Goal: Task Accomplishment & Management: Complete application form

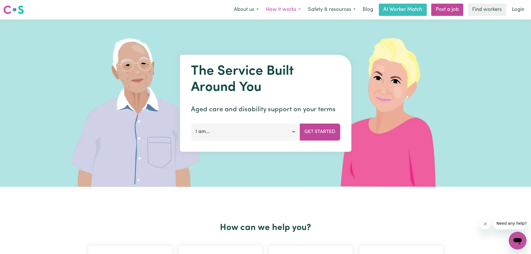
click at [299, 9] on button "How it works" at bounding box center [283, 10] width 42 height 12
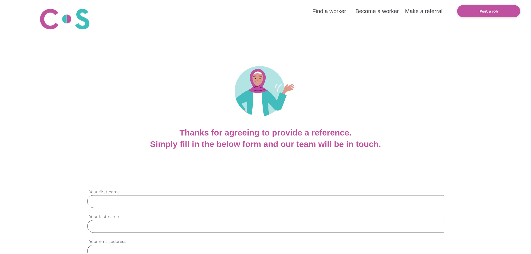
click at [181, 200] on input "Your first name" at bounding box center [265, 201] width 357 height 13
type input "Tracey"
type input "Hannon"
type input "tracey@graciecare.com.au"
type input "0407793964"
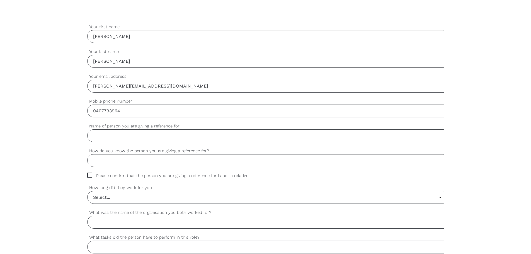
scroll to position [165, 0]
click at [174, 137] on input "Name of person you are giving a reference for" at bounding box center [265, 135] width 357 height 13
drag, startPoint x: 109, startPoint y: 137, endPoint x: 62, endPoint y: 132, distance: 47.3
paste input "sa Souza"
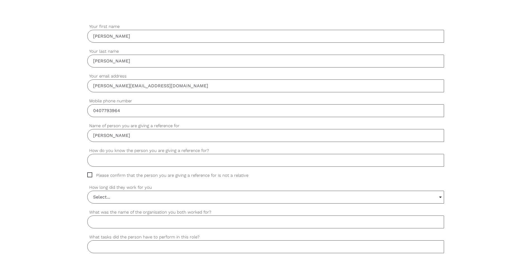
type input "Luisa Souza"
click at [117, 159] on input "How do you know the person you are giving a reference for?" at bounding box center [265, 160] width 357 height 13
type input "I am her employer"
click at [89, 174] on span "Please confirm that the person you are giving a reference for is not a relative" at bounding box center [173, 175] width 172 height 6
click at [89, 174] on input "Please confirm that the person you are giving a reference for is not a relative" at bounding box center [89, 174] width 4 height 4
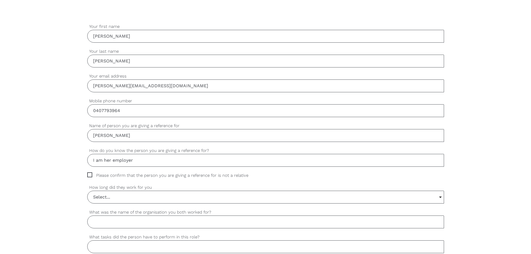
checkbox input "true"
click at [112, 197] on input "Select..." at bounding box center [266, 197] width 356 height 12
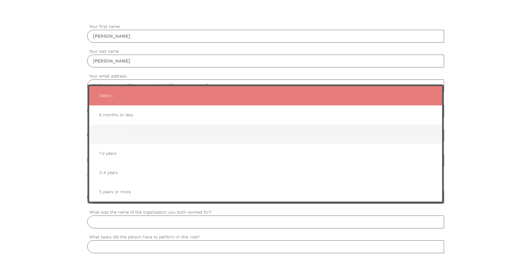
click at [122, 134] on span "1 year or less" at bounding box center [266, 134] width 342 height 14
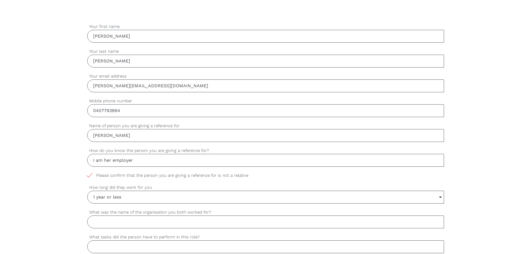
click at [141, 197] on input "1 year or less" at bounding box center [266, 197] width 356 height 12
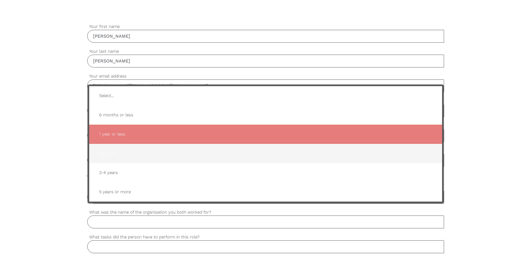
click at [136, 157] on span "1-2 years" at bounding box center [266, 154] width 342 height 14
type input "1-2 years"
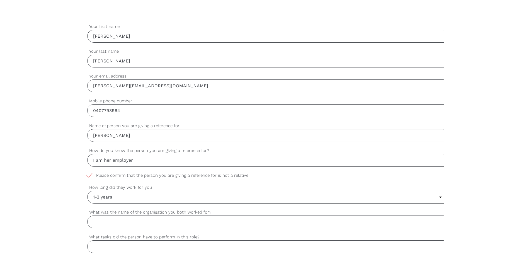
click at [120, 223] on input "What was the name of the organisation you both worked for?" at bounding box center [265, 222] width 357 height 13
type input "Gracie Care"
click at [127, 246] on input "What tasks did the person have to perform in this role?" at bounding box center [265, 246] width 357 height 13
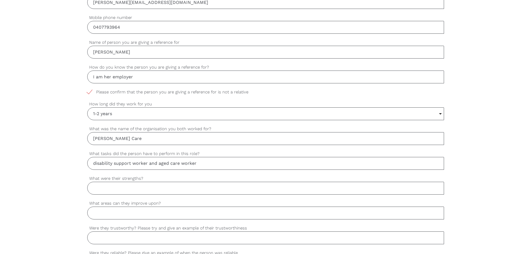
scroll to position [249, 0]
type input "disability support worker and aged care worker"
click at [126, 188] on input "What were their strengths?" at bounding box center [265, 188] width 357 height 13
type input "Professional, kind, happy, mindful at work and is responsible"
click at [103, 213] on input "What areas can they improve upon?" at bounding box center [265, 212] width 357 height 13
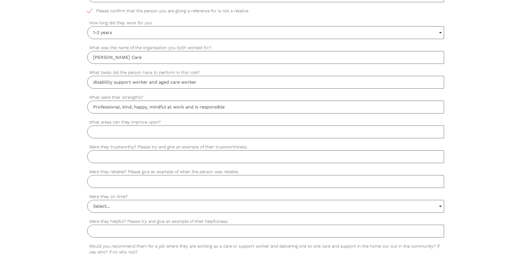
scroll to position [332, 0]
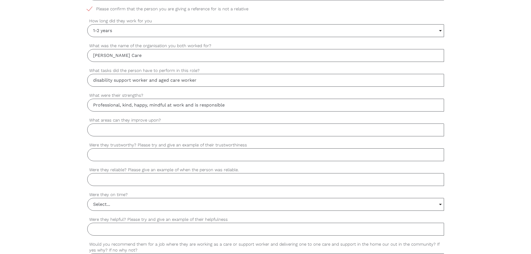
click at [113, 155] on input "Were they trustworthy? Please try and give an example of their trustworthiness" at bounding box center [265, 154] width 357 height 13
type input "Very trustworthy. Cash handling."
click at [126, 180] on input "Were they reliable? Please give an example of when the person was reliable." at bounding box center [265, 179] width 357 height 13
type input "R"
type input "Very reliable. Luisa turns up for every shift she is assigned."
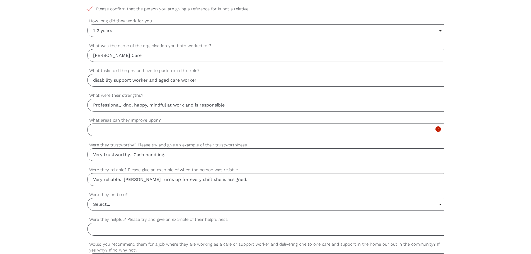
click at [131, 203] on input "Select..." at bounding box center [266, 204] width 356 height 12
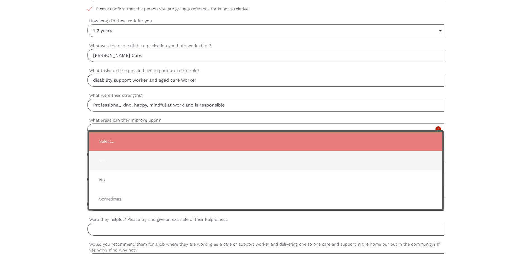
click at [123, 158] on span "Yes" at bounding box center [266, 161] width 342 height 14
type input "Yes"
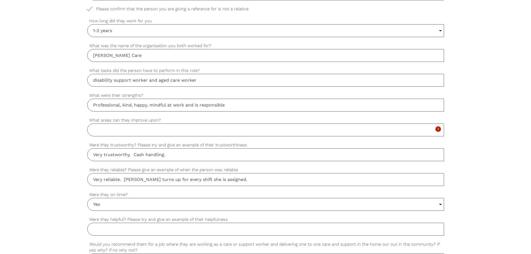
click at [115, 130] on input "What areas can they improve upon?" at bounding box center [265, 130] width 357 height 13
click at [123, 129] on input "What areas can they improve upon?" at bounding box center [265, 130] width 357 height 13
click at [102, 205] on input "Yes" at bounding box center [266, 204] width 356 height 12
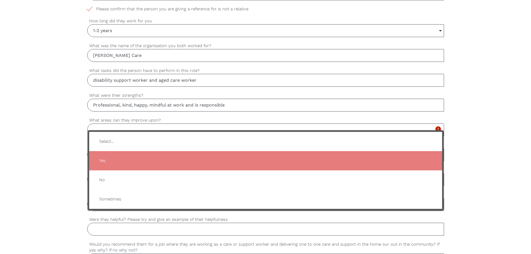
click at [111, 163] on span "Yes" at bounding box center [266, 161] width 342 height 14
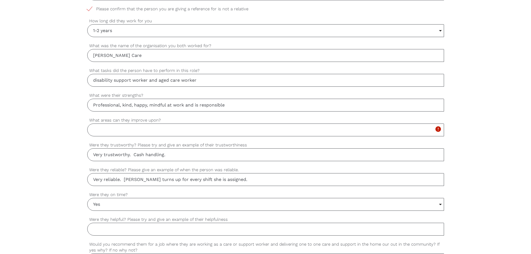
click at [120, 231] on input "Were they helpful? Please try and give an example of their helpfulness" at bounding box center [265, 229] width 357 height 13
type input "Very helpful. Comp"
click at [150, 105] on input "Professional, kind, happy, mindful at work and is responsible" at bounding box center [265, 105] width 357 height 13
type input "Professional, kind, happy, compassionate, mindful at work, skilled and responsi…"
click at [151, 229] on input "Very helpful. Comp" at bounding box center [265, 229] width 357 height 13
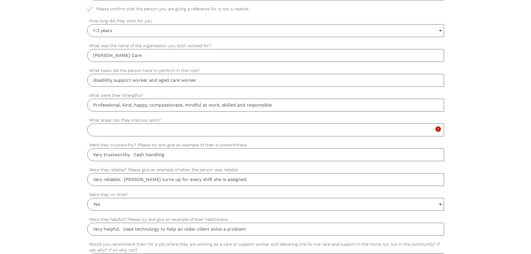
click at [250, 229] on input "Very helpful. Used technology to help an older client solve a problem" at bounding box center [265, 229] width 357 height 13
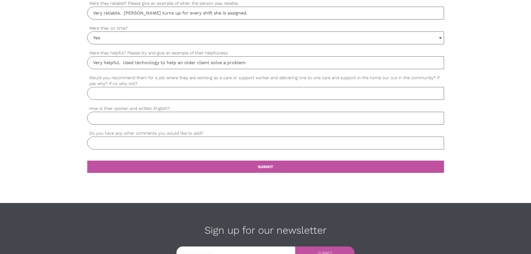
scroll to position [499, 0]
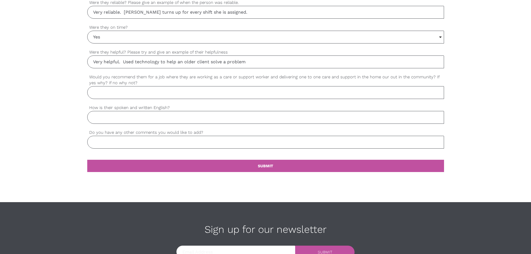
type input "Very helpful. Used technology to help an older client solve a problem"
click at [119, 91] on input "Would you recommend them for a job where they are working as a care or support …" at bounding box center [265, 92] width 357 height 13
type input "Yes. Luisa is skilled, experienced, has qualifications and very professional."
click at [135, 116] on input "How is their spoken and written English?" at bounding box center [265, 117] width 357 height 13
type input "G"
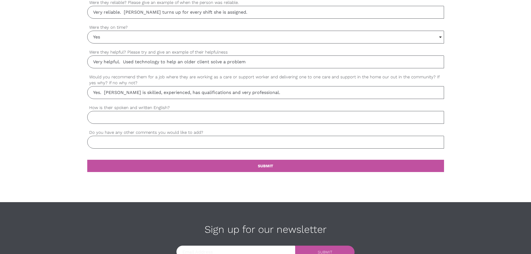
type input "S"
type input "Good"
click at [140, 142] on input "Do you have any other comments you would like to add?" at bounding box center [265, 142] width 357 height 13
type input "I would recommend Luisa for any care worker position - aged care or disability …"
click at [125, 119] on input "Good" at bounding box center [265, 117] width 357 height 13
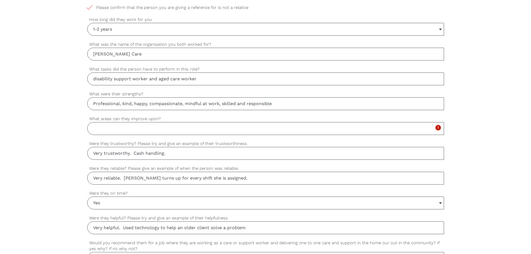
scroll to position [333, 0]
click at [101, 126] on input "What areas can they improve upon?" at bounding box center [265, 129] width 357 height 13
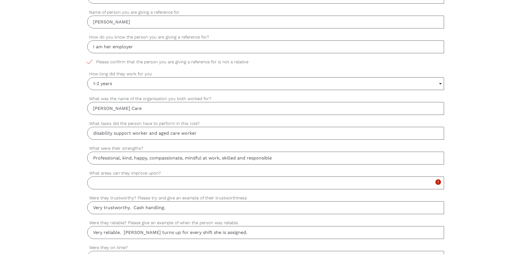
scroll to position [282, 0]
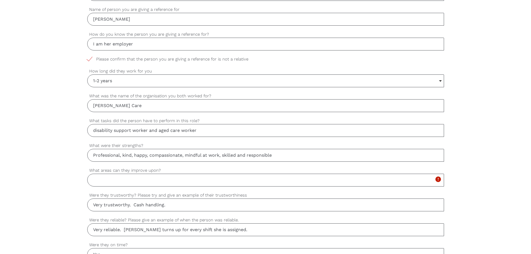
click at [112, 45] on input "I am her employer" at bounding box center [265, 44] width 357 height 13
type input "I am her part time employer"
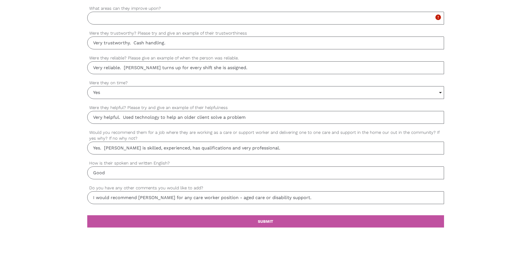
scroll to position [444, 0]
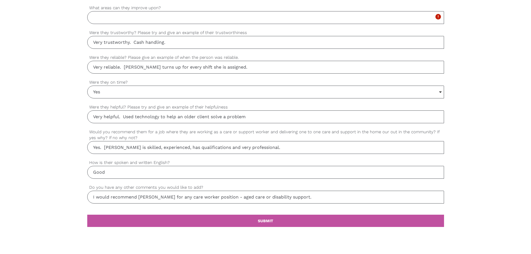
click at [131, 19] on input "What areas can they improve upon?" at bounding box center [265, 17] width 357 height 13
type input "seeking feedback from team mates"
click at [287, 223] on link "settings SUBMIT" at bounding box center [265, 221] width 357 height 12
